Goal: Task Accomplishment & Management: Complete application form

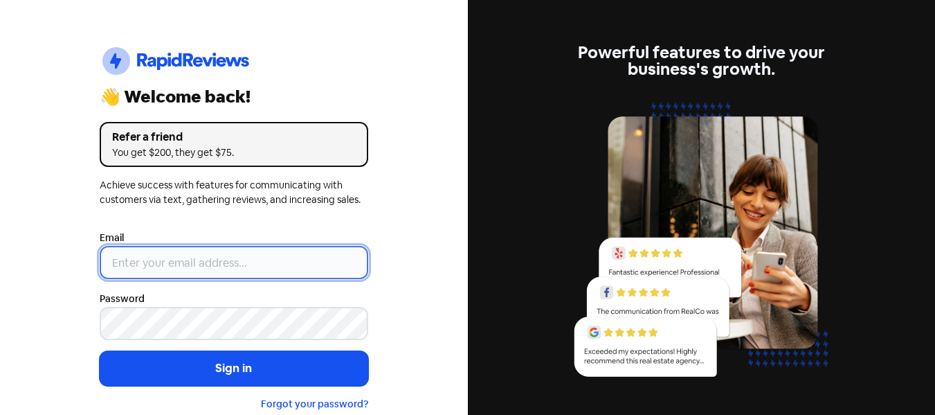
type input "[EMAIL_ADDRESS][DOMAIN_NAME]"
click at [256, 260] on input "[EMAIL_ADDRESS][DOMAIN_NAME]" at bounding box center [234, 262] width 269 height 33
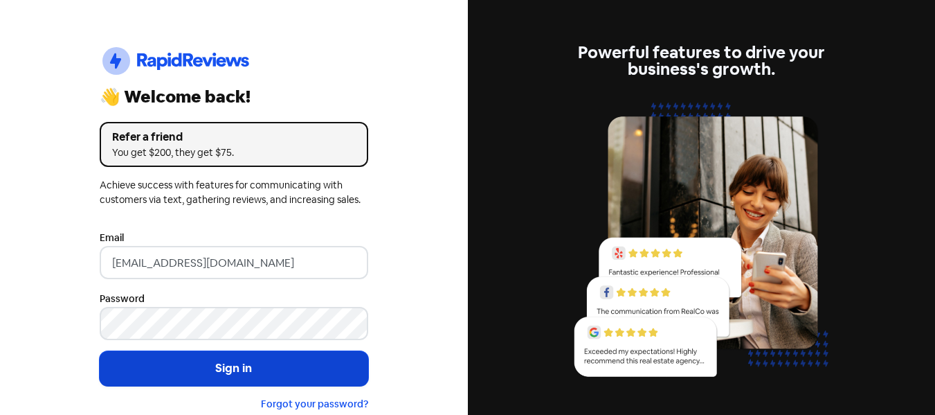
click at [190, 361] on button "Sign in" at bounding box center [234, 368] width 269 height 35
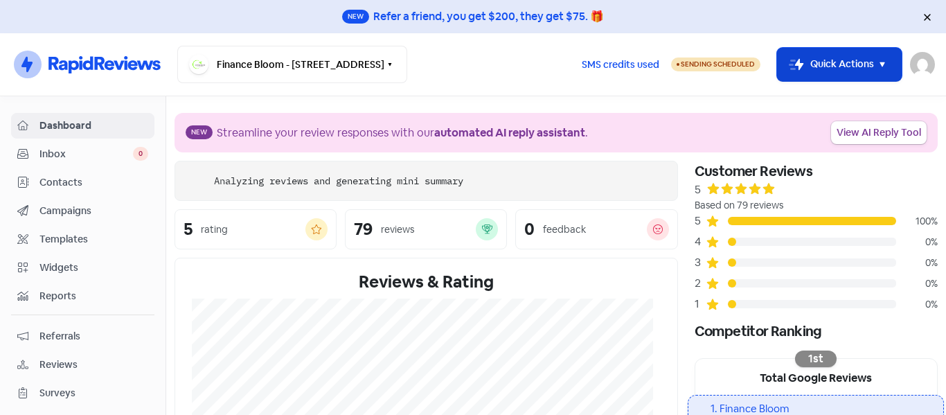
click at [843, 69] on button "Icon For Thunder-move Quick Actions" at bounding box center [839, 64] width 125 height 33
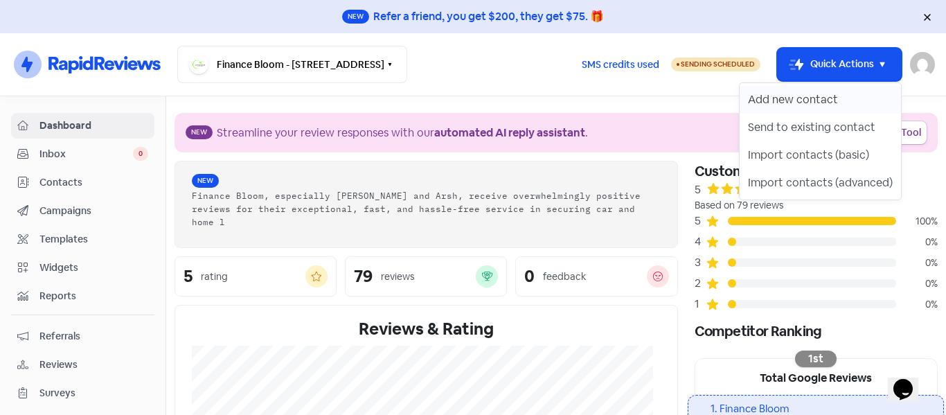
click at [779, 94] on button "Add new contact" at bounding box center [820, 100] width 161 height 28
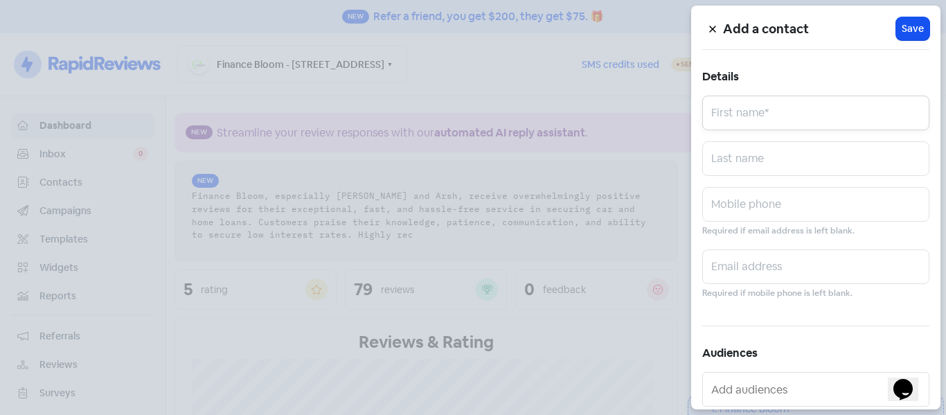
click at [733, 125] on input "text" at bounding box center [815, 113] width 227 height 35
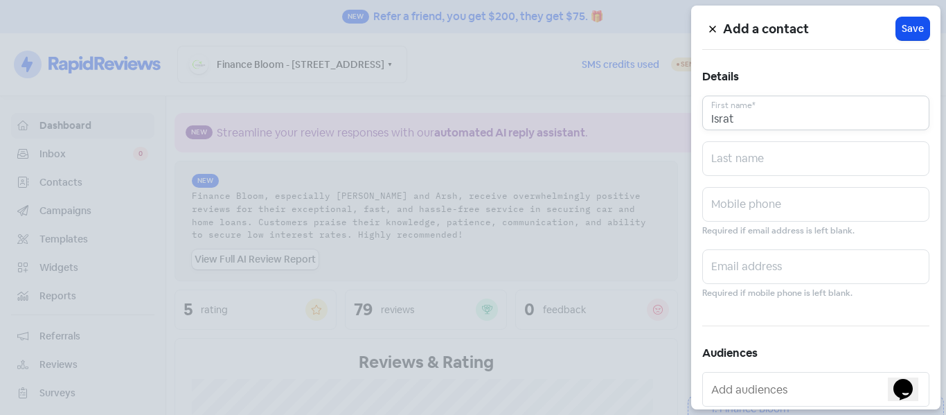
type input "Israt"
click at [726, 156] on input "text" at bounding box center [815, 158] width 227 height 35
type input "Jahan"
click at [750, 199] on input "text" at bounding box center [815, 204] width 227 height 35
paste input "0223422987"
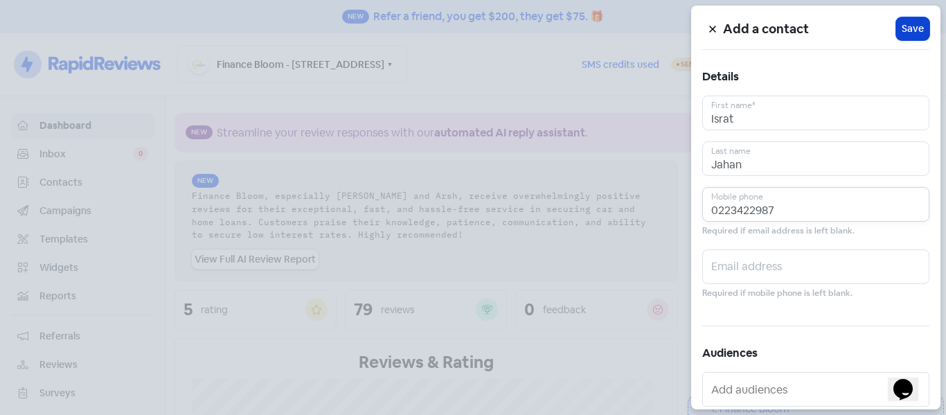
type input "0223422987"
click at [902, 33] on span "Save" at bounding box center [913, 28] width 22 height 15
